Goal: Check status

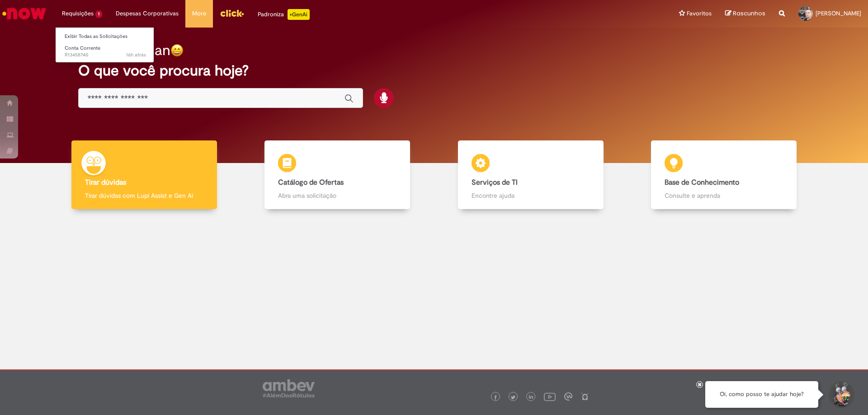
click at [92, 11] on li "Requisições 1 Exibir Todas as Solicitações Conta Corrente 16h atrás 16 horas at…" at bounding box center [82, 13] width 54 height 27
click at [85, 42] on li "Conta Corrente 16h atrás 16 horas atrás R13458740" at bounding box center [105, 51] width 99 height 19
click at [89, 37] on link "Exibir Todas as Solicitações" at bounding box center [105, 37] width 99 height 10
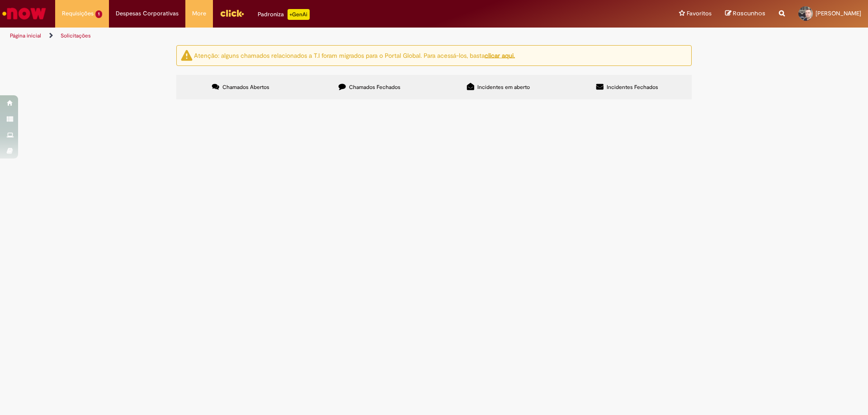
click at [0, 0] on span "fui transferido da ambev Vidros [GEOGRAPHIC_DATA] para [GEOGRAPHIC_DATA] parana…" at bounding box center [0, 0] width 0 height 0
click at [0, 0] on img "recolher o estado da solicitação" at bounding box center [0, 0] width 0 height 0
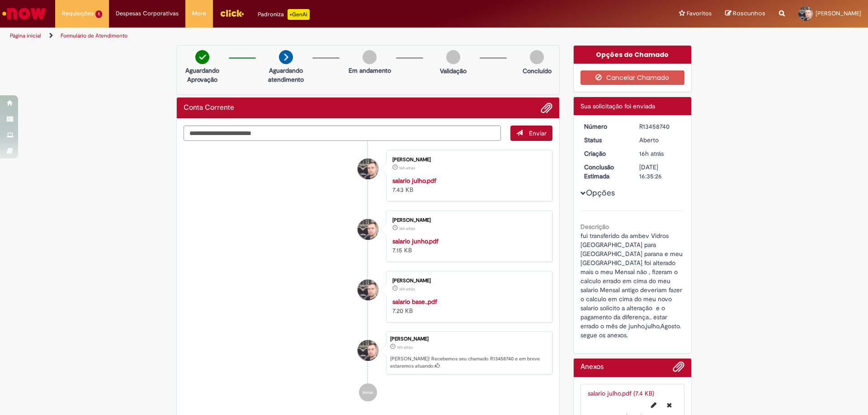
click at [39, 35] on link "Página inicial" at bounding box center [25, 35] width 31 height 7
